Goal: Find contact information: Find contact information

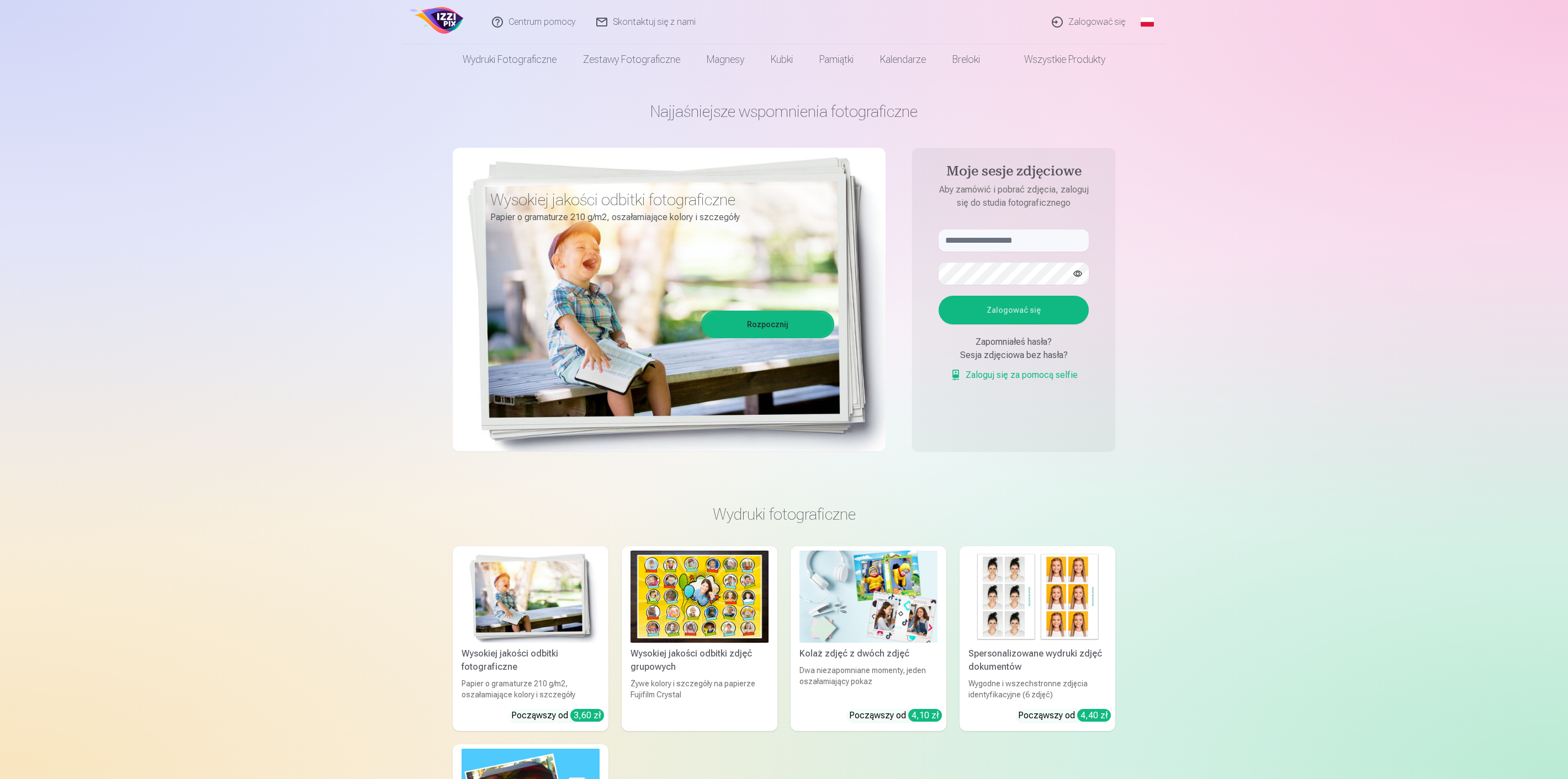
click at [1090, 24] on link "Zalogować się" at bounding box center [1089, 22] width 94 height 44
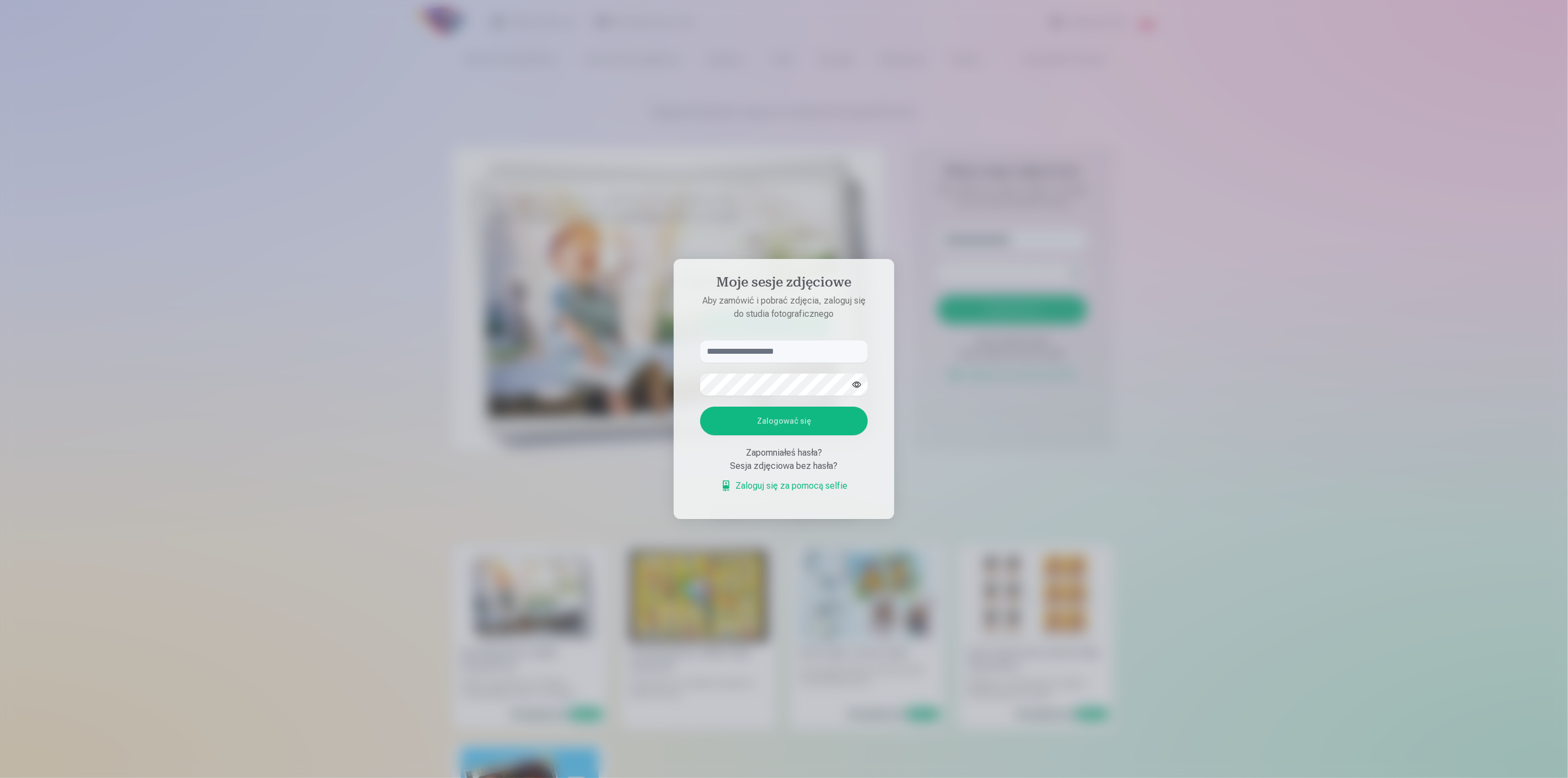
click at [1059, 351] on div at bounding box center [784, 389] width 1568 height 778
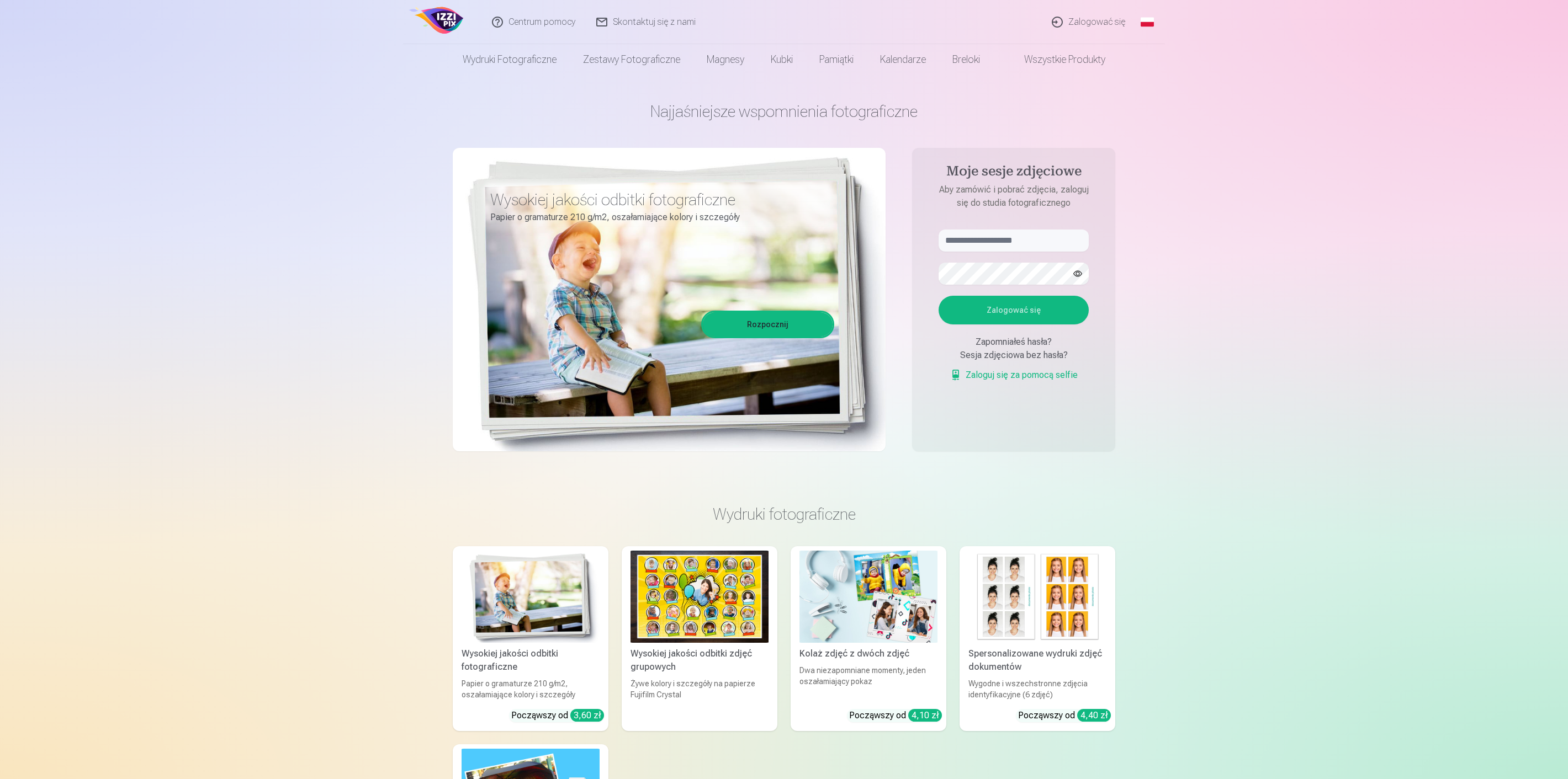
click at [630, 26] on link "Skontaktuj się z nami" at bounding box center [646, 22] width 121 height 44
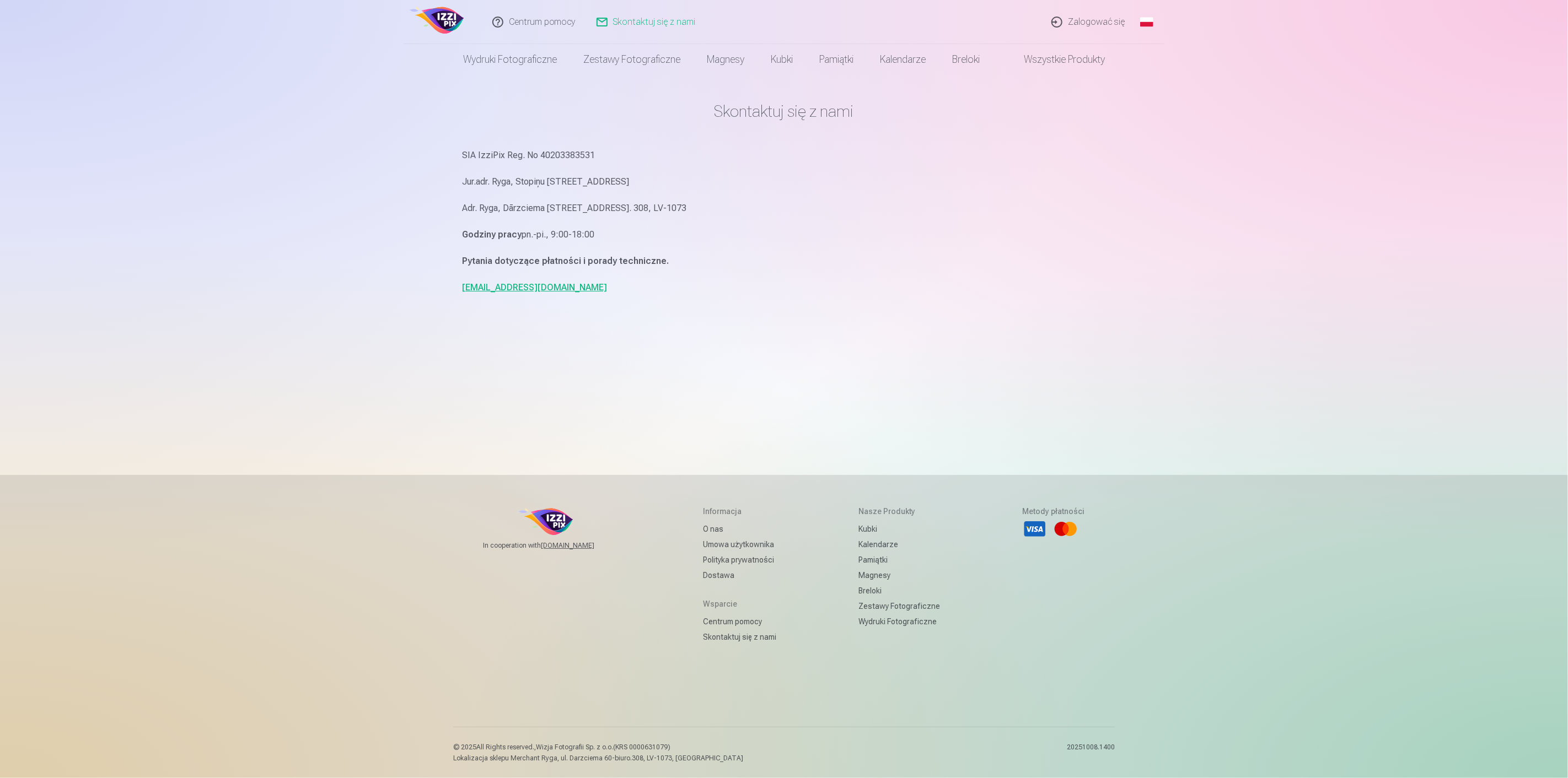
click at [451, 25] on img at bounding box center [437, 22] width 59 height 36
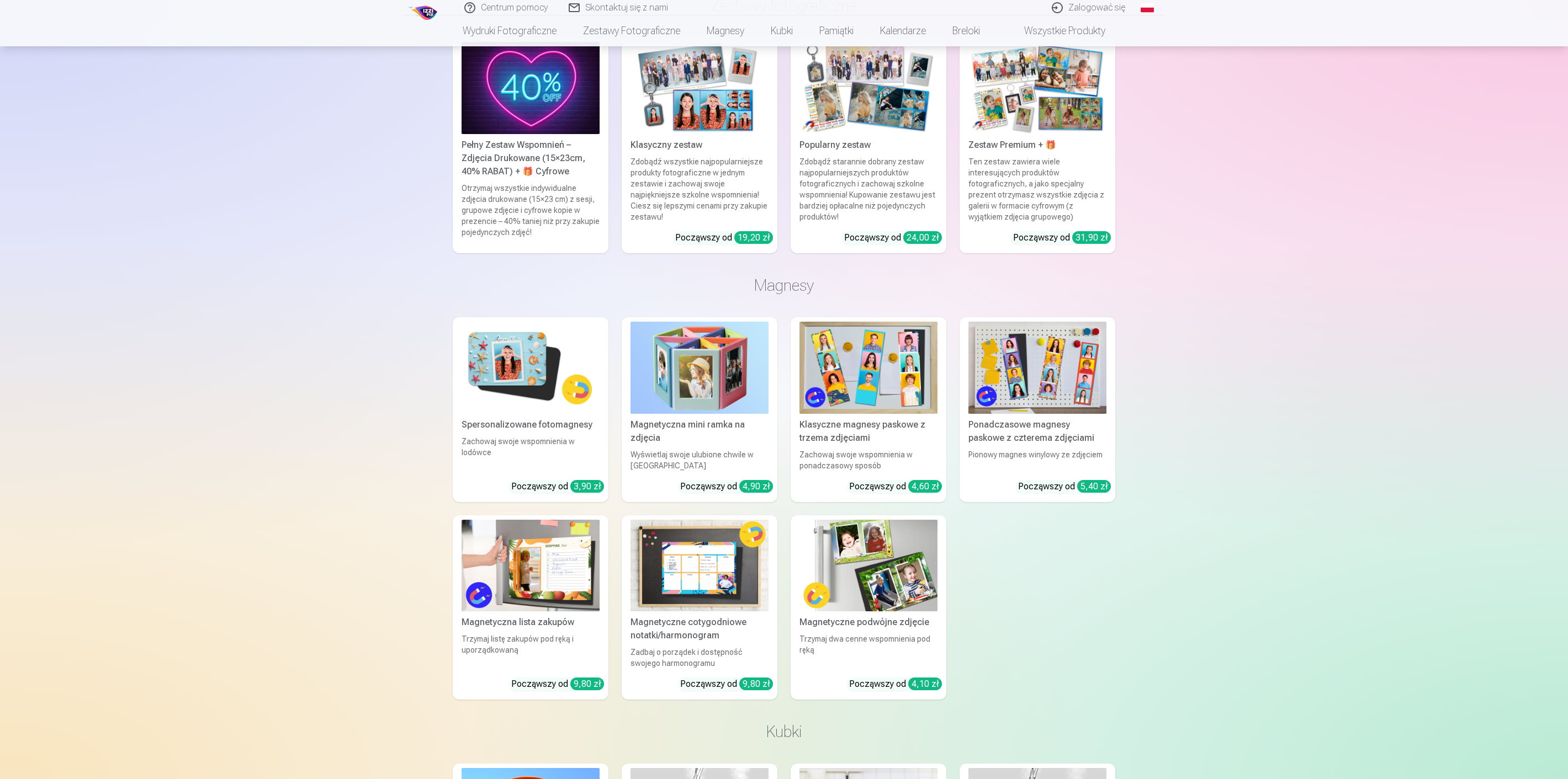
scroll to position [981, 0]
